Goal: Transaction & Acquisition: Purchase product/service

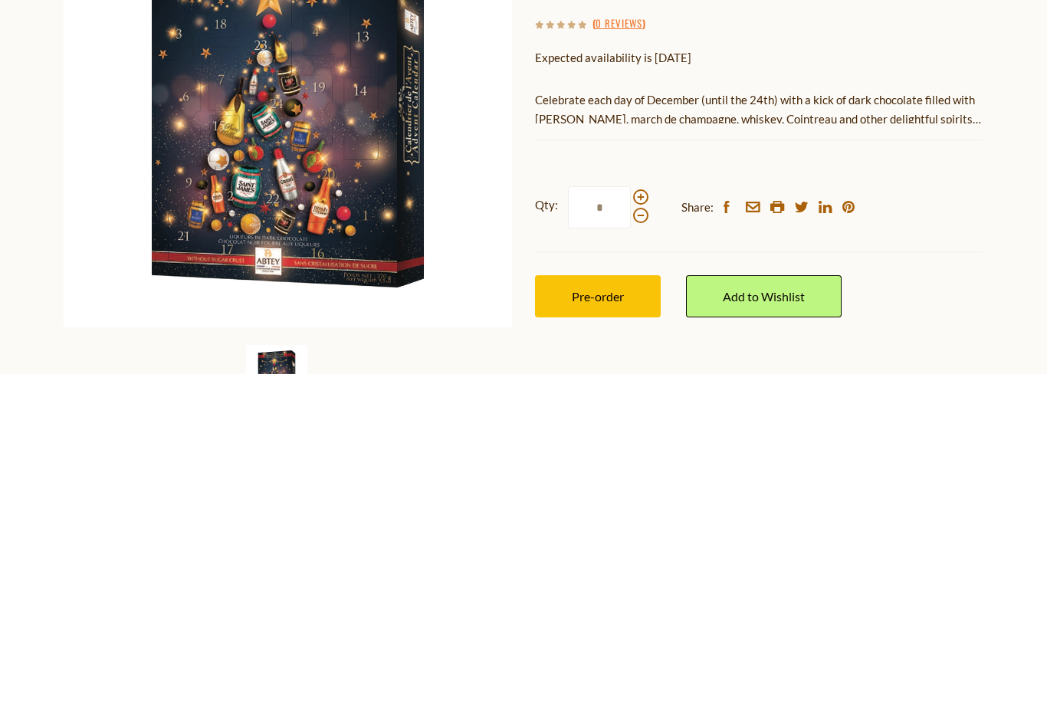
scroll to position [372, 0]
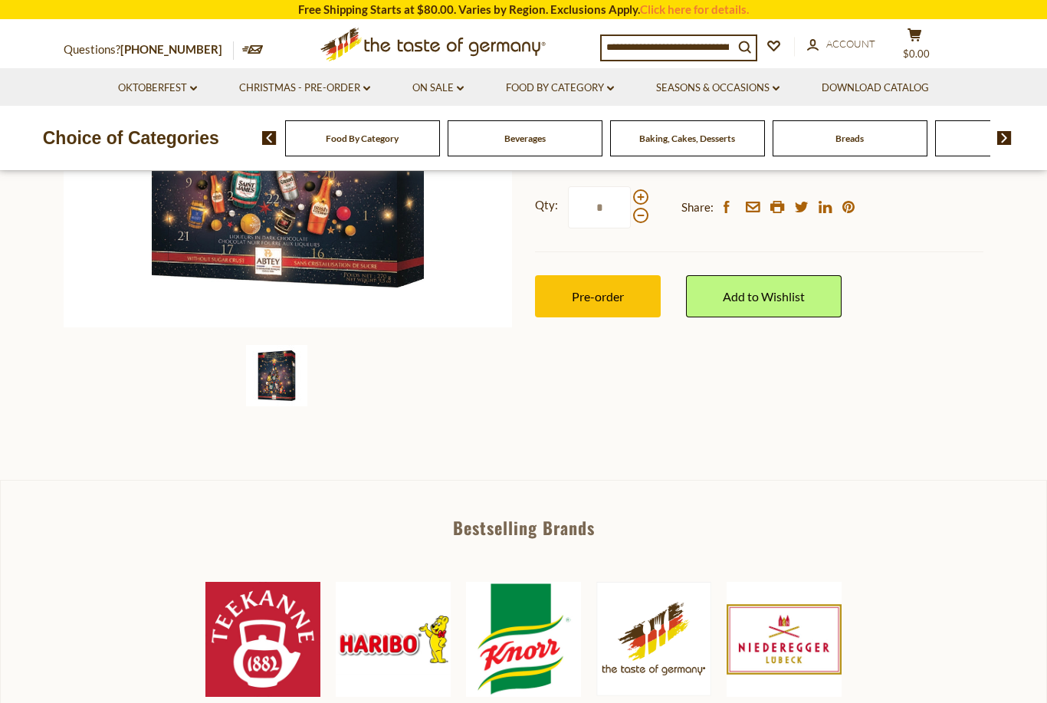
click at [572, 301] on button "Pre-order" at bounding box center [598, 296] width 126 height 42
click at [641, 195] on span at bounding box center [640, 196] width 15 height 15
click at [631, 195] on input "*" at bounding box center [599, 207] width 63 height 42
type input "*"
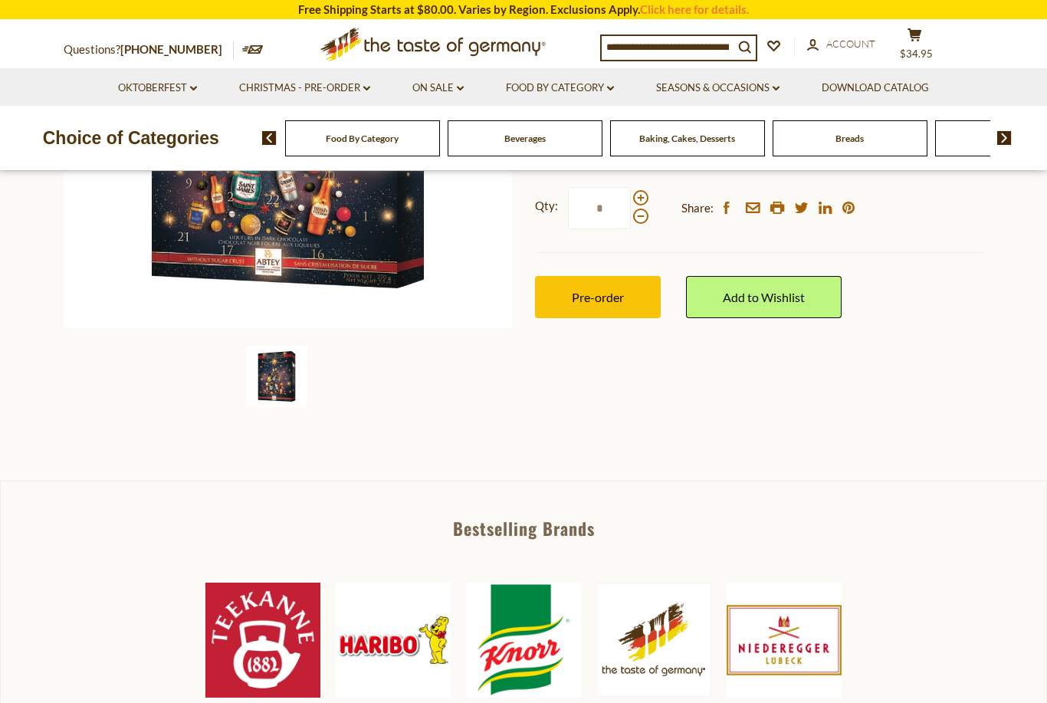
click at [569, 299] on button "Pre-order" at bounding box center [598, 297] width 126 height 42
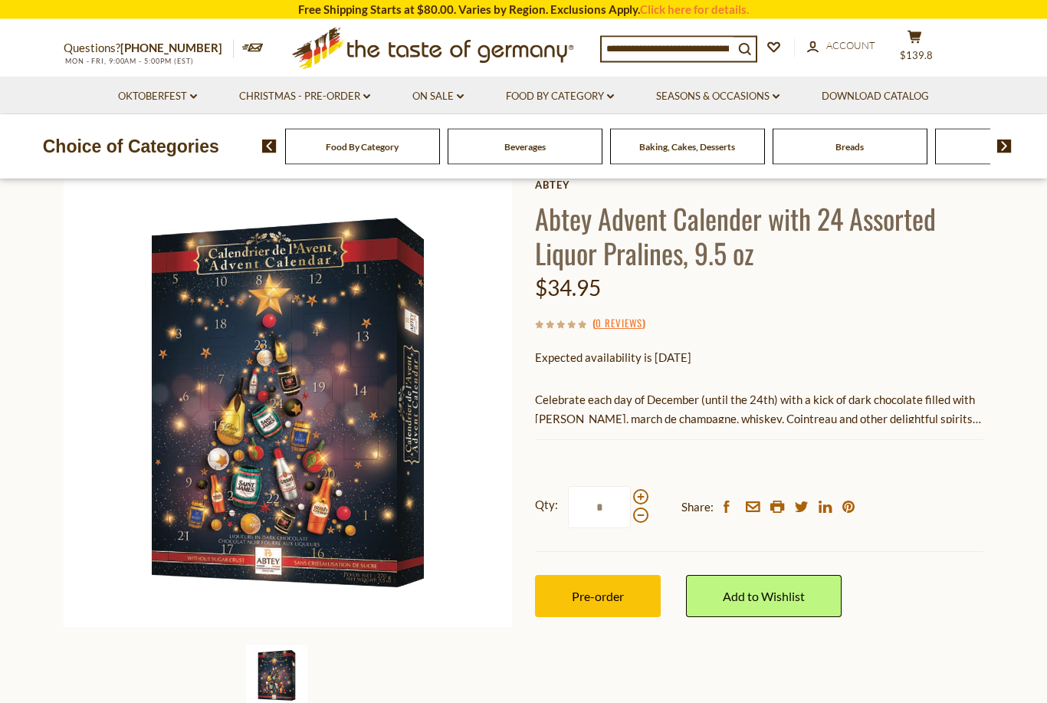
scroll to position [72, 0]
click at [596, 608] on button "Pre-order" at bounding box center [598, 596] width 126 height 42
click at [340, 93] on link "Christmas - PRE-ORDER dropdown_arrow" at bounding box center [304, 96] width 131 height 17
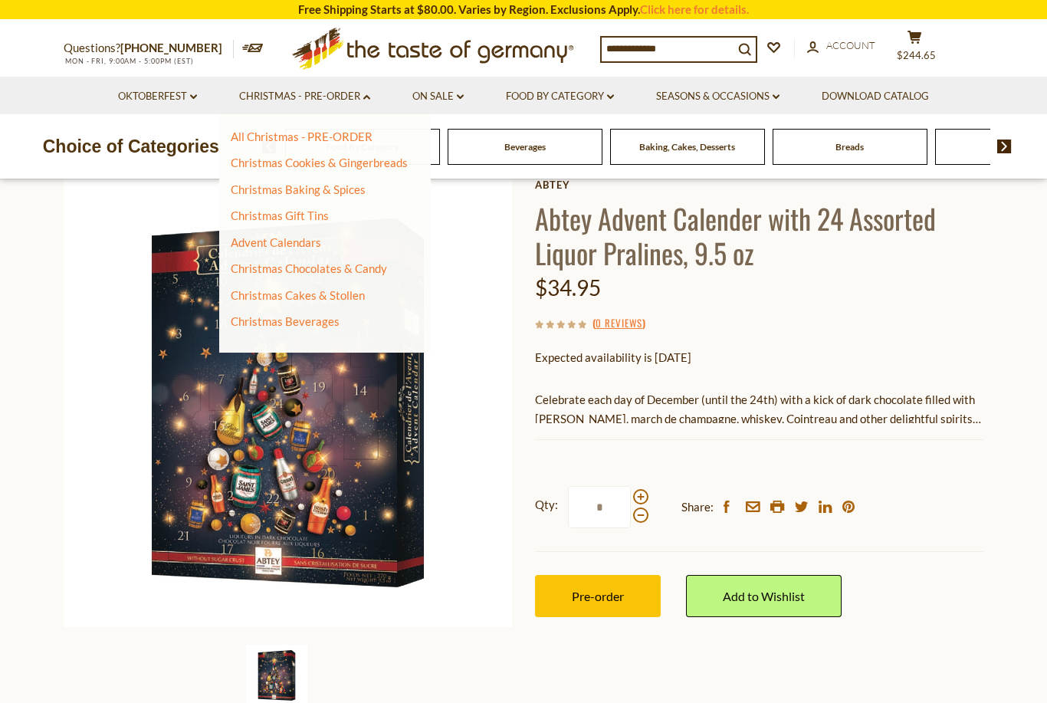
click at [255, 245] on link "Advent Calendars" at bounding box center [276, 242] width 90 height 14
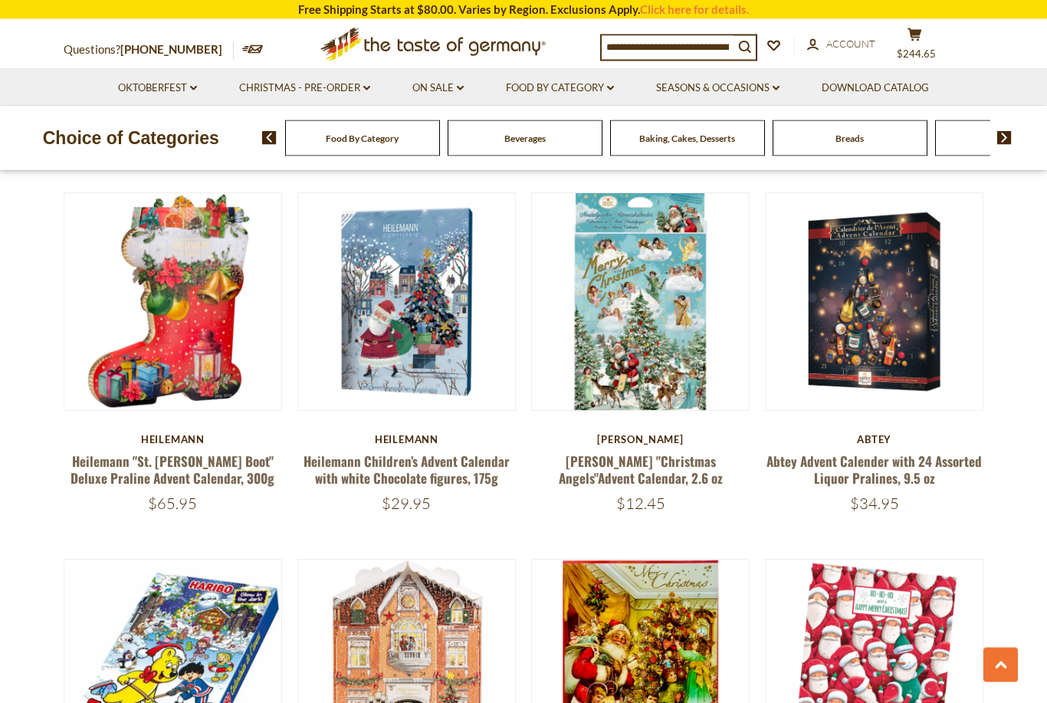
scroll to position [1637, 0]
click at [869, 459] on link "Abtey Advent Calender with 24 Assorted Liquor Pralines, 9.5 oz" at bounding box center [874, 469] width 215 height 35
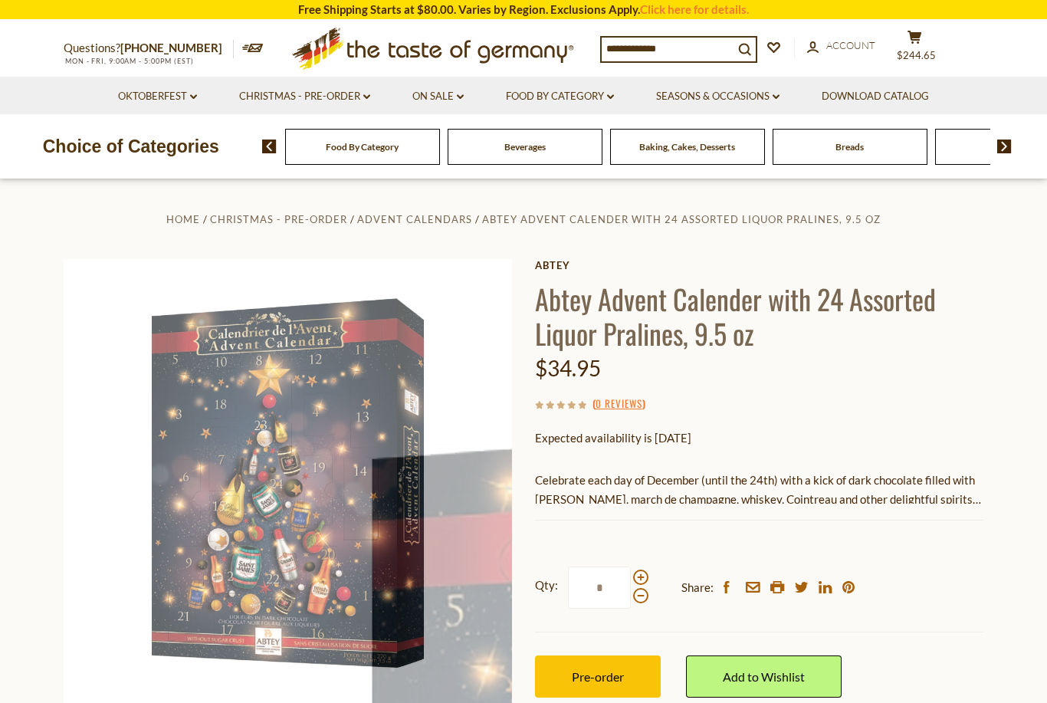
scroll to position [42, 0]
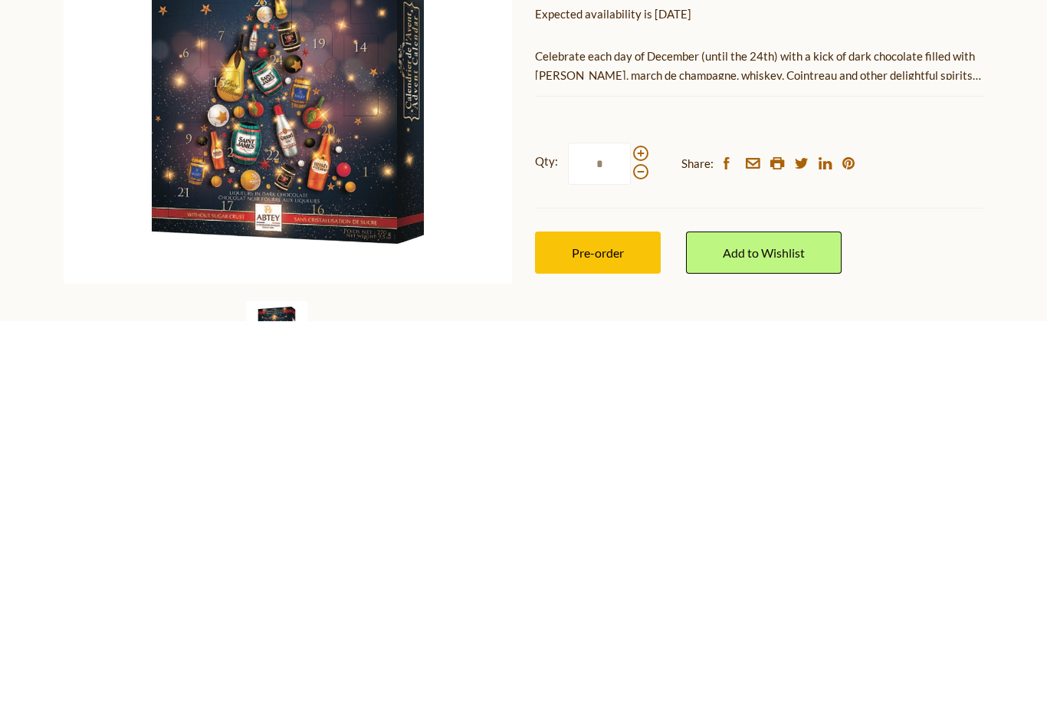
click at [639, 527] on span at bounding box center [640, 534] width 15 height 15
click at [631, 524] on input "*" at bounding box center [599, 545] width 63 height 42
type input "*"
click at [589, 627] on span "Pre-order" at bounding box center [598, 634] width 52 height 15
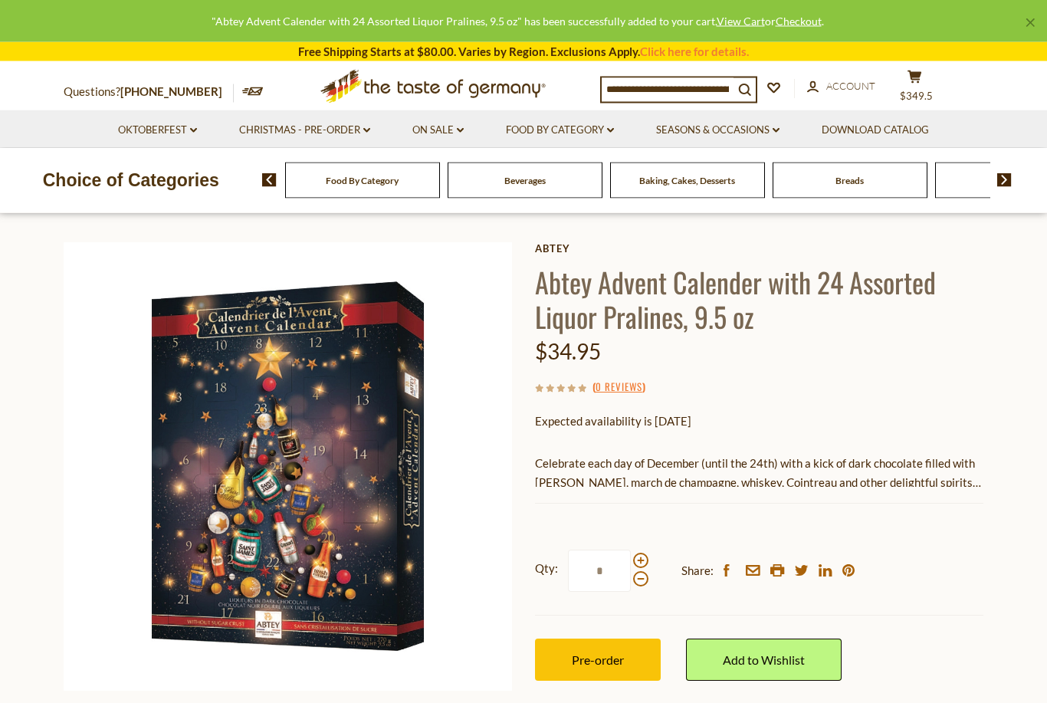
scroll to position [0, 0]
